Goal: Entertainment & Leisure: Consume media (video, audio)

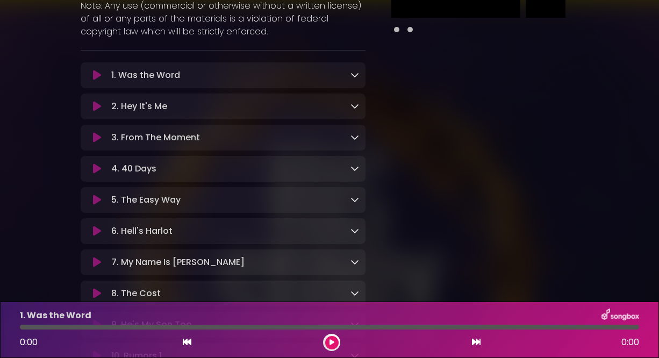
scroll to position [215, 0]
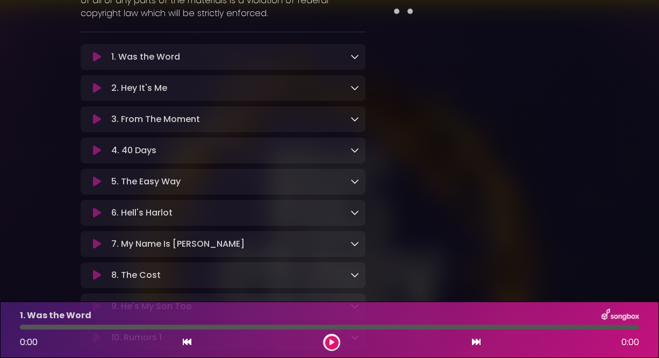
click at [99, 120] on icon at bounding box center [97, 119] width 8 height 11
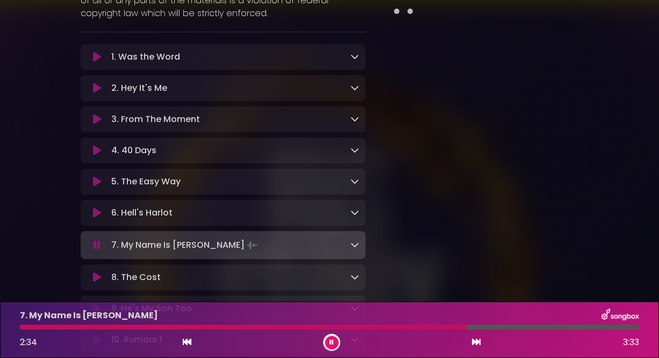
click at [332, 344] on icon at bounding box center [332, 342] width 4 height 6
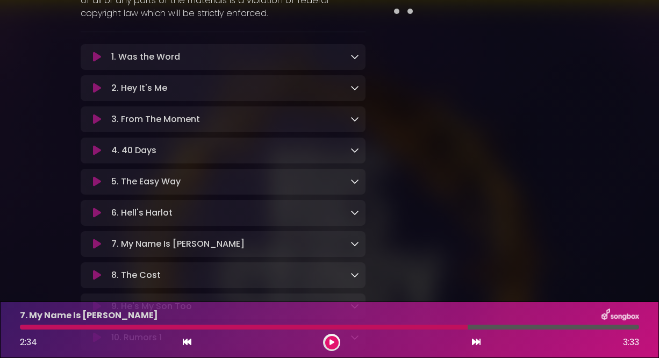
click at [328, 341] on button at bounding box center [331, 342] width 13 height 13
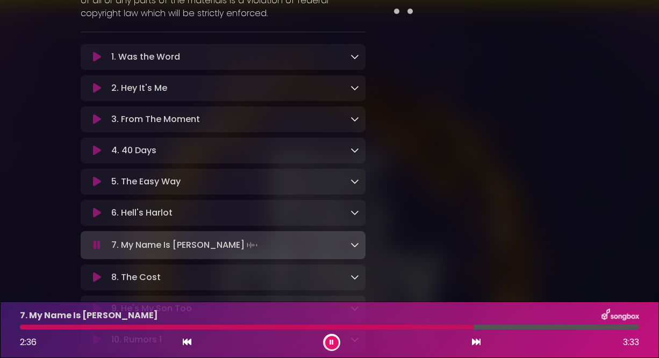
click at [22, 327] on div at bounding box center [247, 327] width 454 height 5
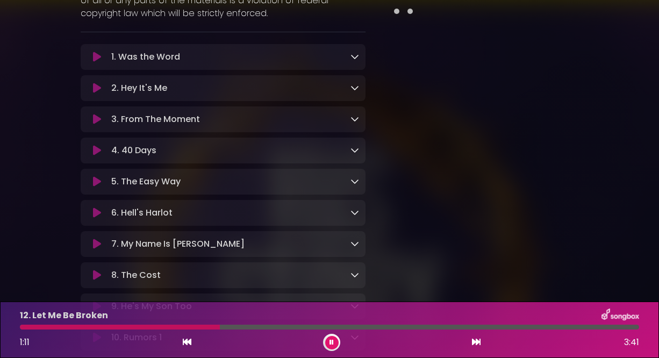
click at [332, 338] on button at bounding box center [331, 342] width 13 height 13
click at [327, 344] on button at bounding box center [331, 342] width 13 height 13
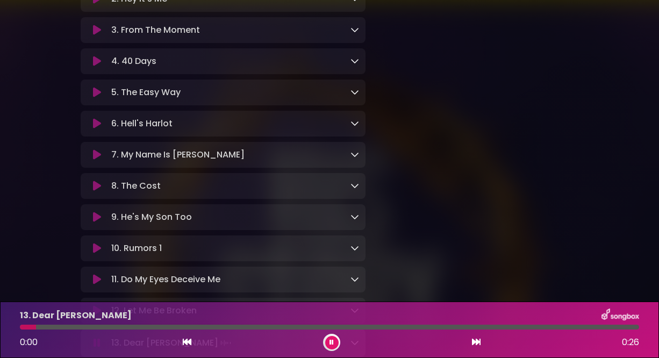
scroll to position [376, 0]
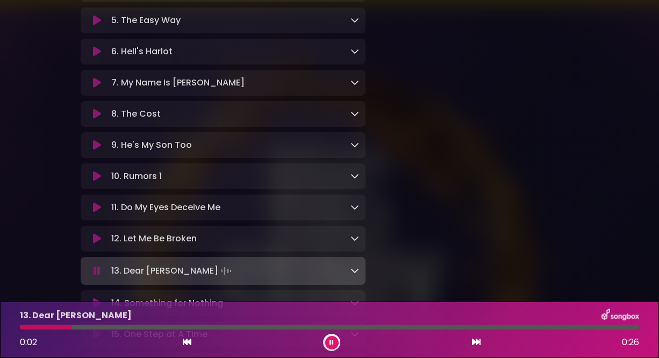
click at [101, 244] on icon at bounding box center [97, 238] width 8 height 11
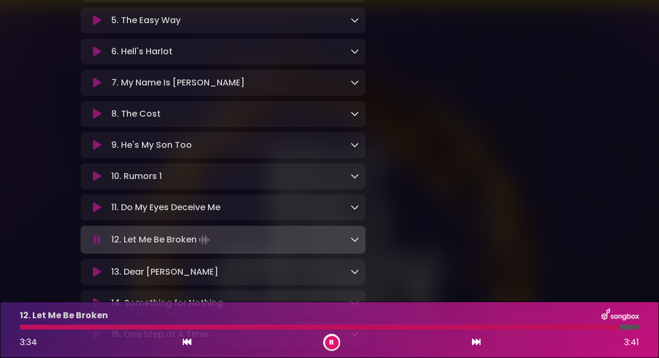
click at [333, 335] on div at bounding box center [331, 342] width 17 height 17
click at [333, 339] on icon at bounding box center [332, 342] width 4 height 6
